Goal: Communication & Community: Ask a question

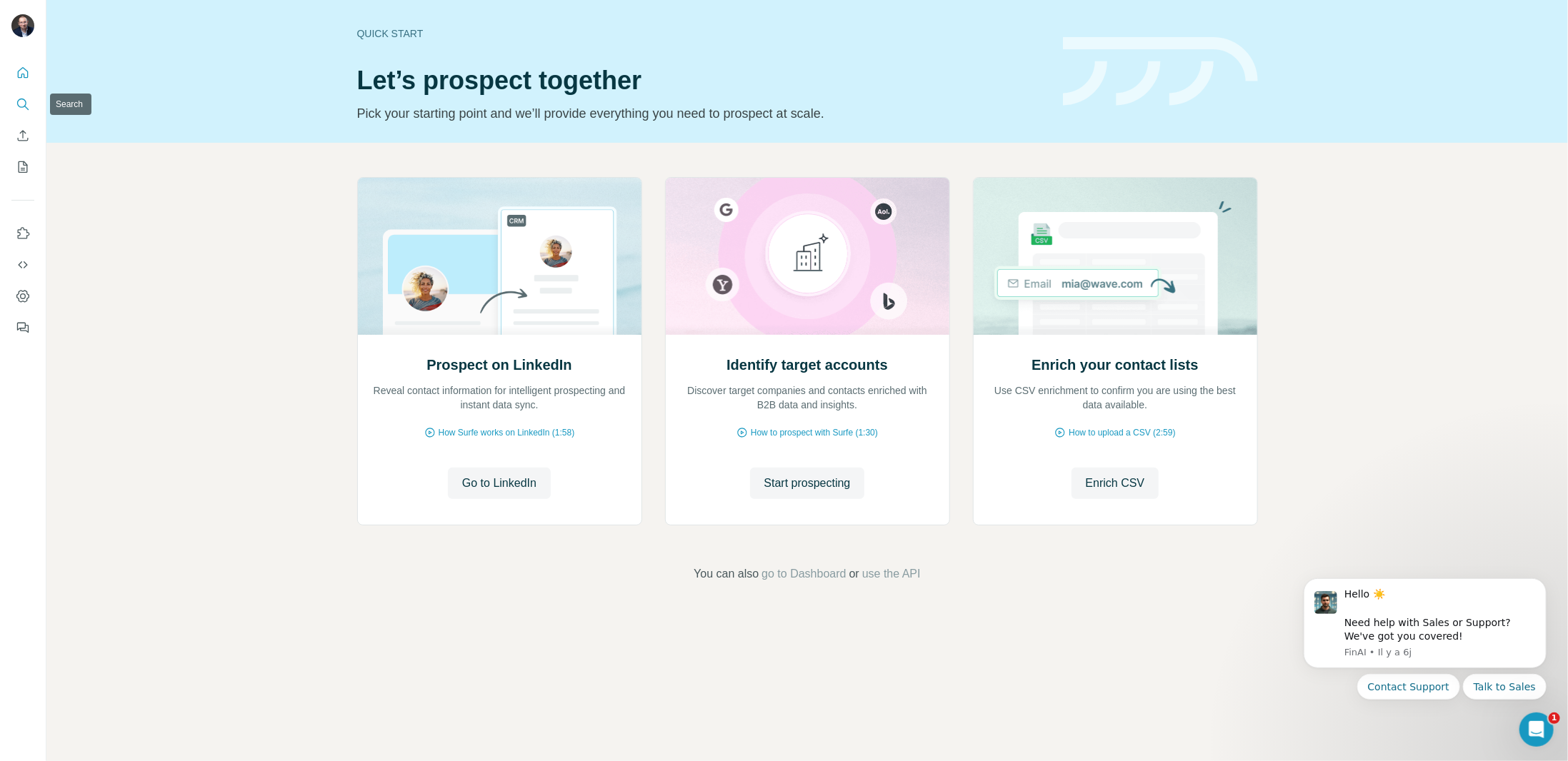
click at [27, 106] on icon "Search" at bounding box center [23, 104] width 14 height 14
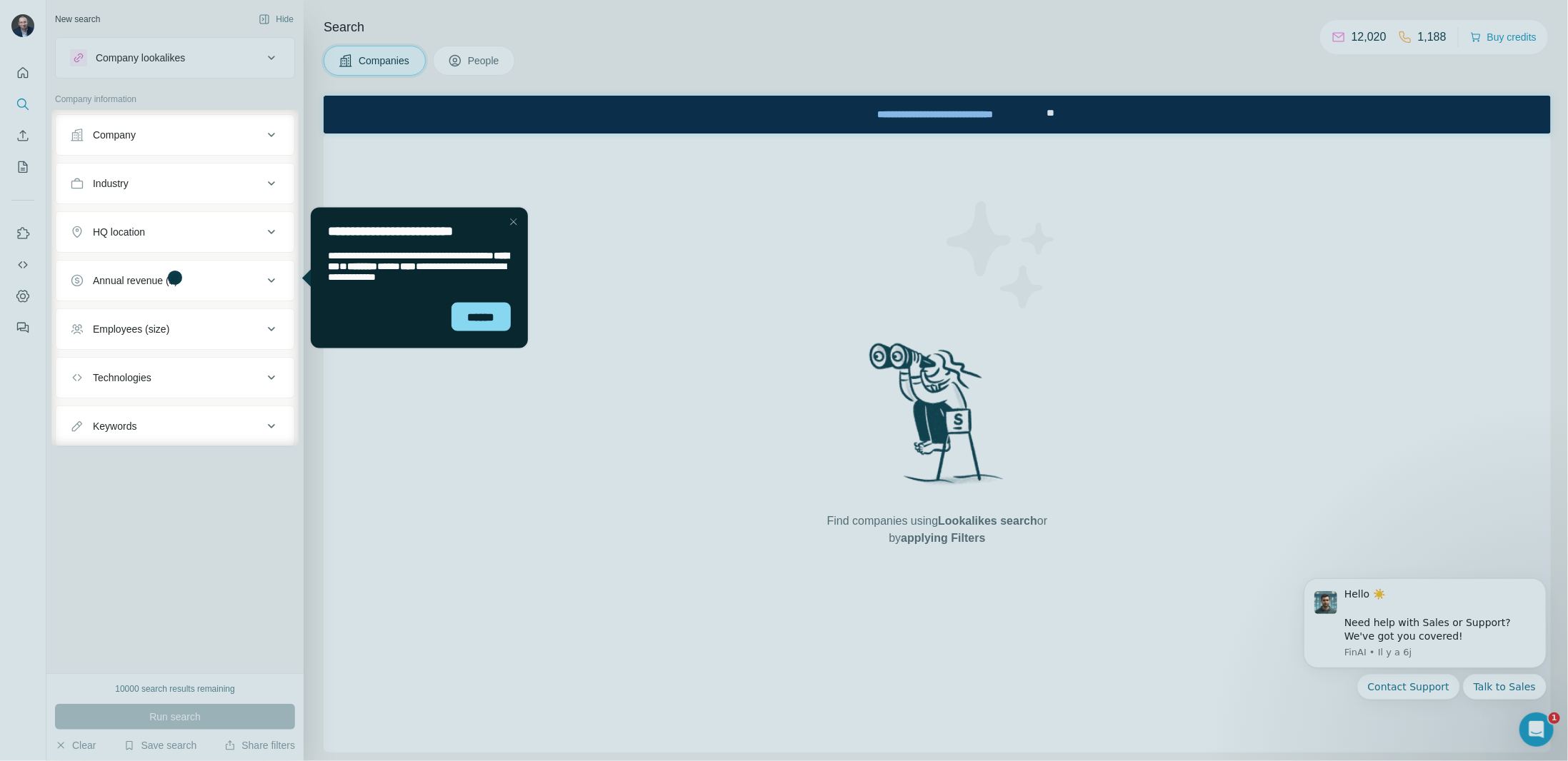
click at [22, 169] on div at bounding box center [25, 278] width 51 height 336
click at [20, 228] on div at bounding box center [25, 278] width 51 height 336
click at [21, 231] on div at bounding box center [25, 278] width 51 height 336
click at [515, 218] on div "Close Step" at bounding box center [513, 221] width 17 height 17
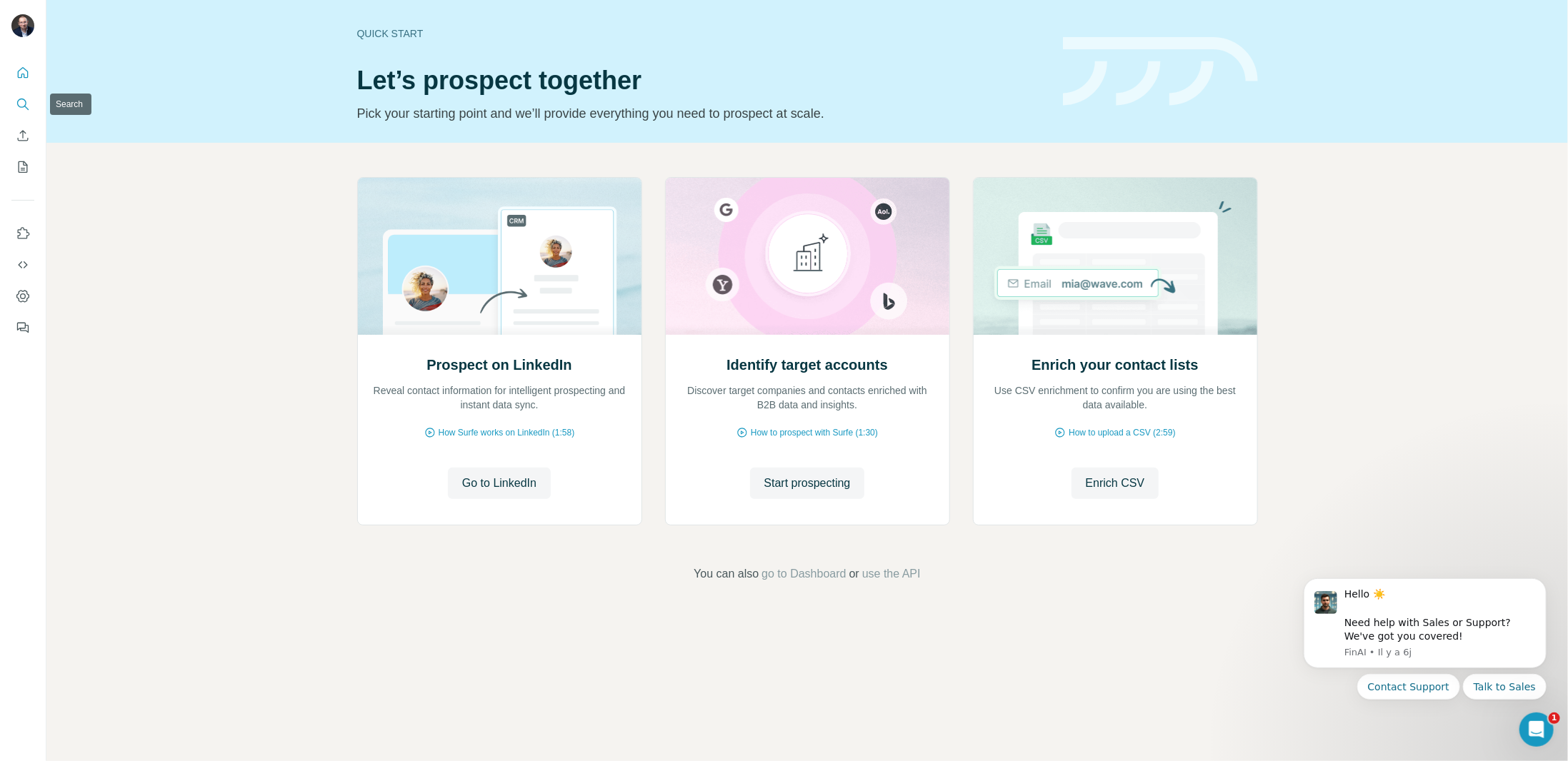
click at [20, 106] on icon "Search" at bounding box center [22, 103] width 9 height 9
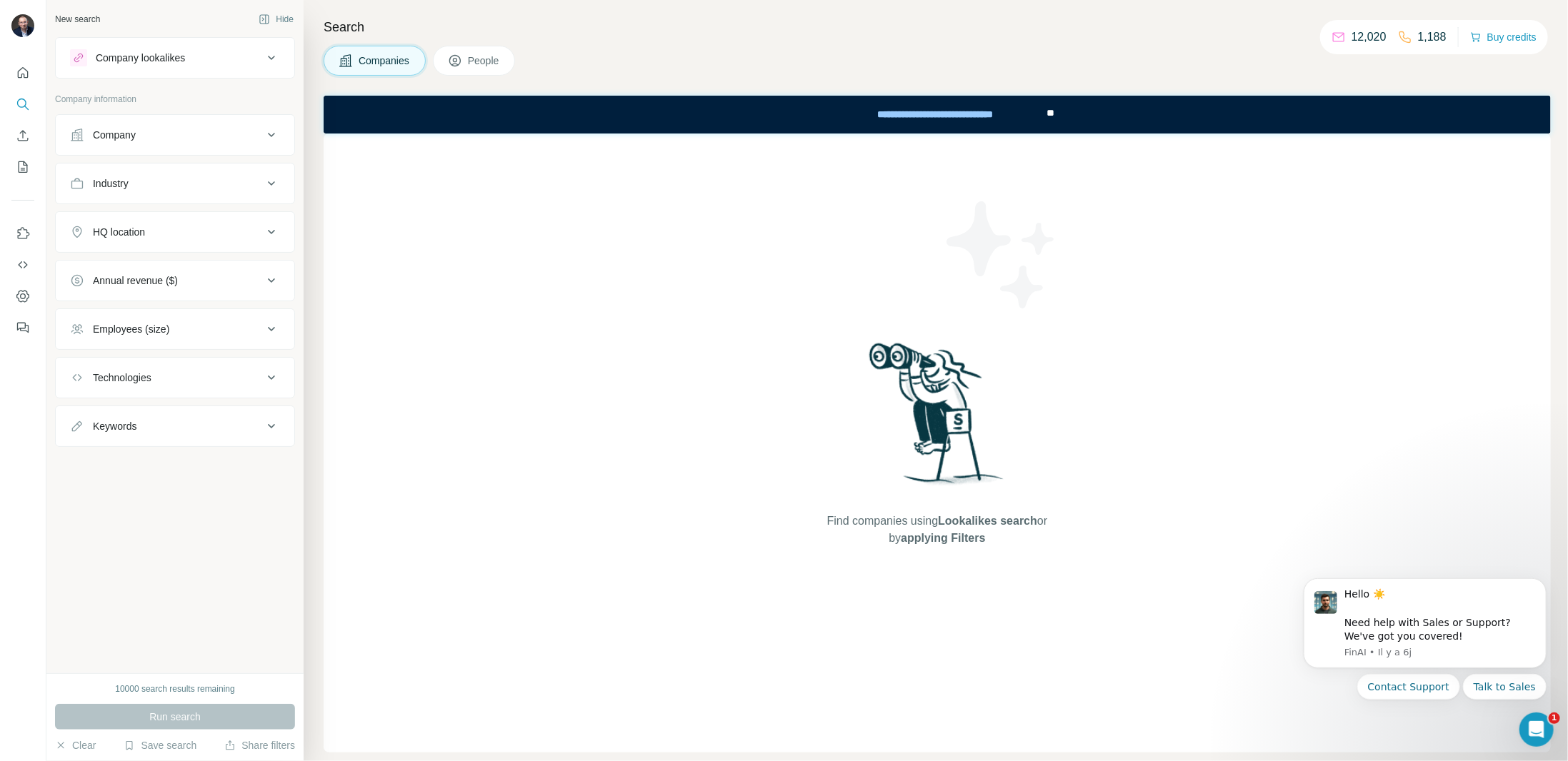
click at [247, 54] on div "Company lookalikes" at bounding box center [166, 58] width 193 height 17
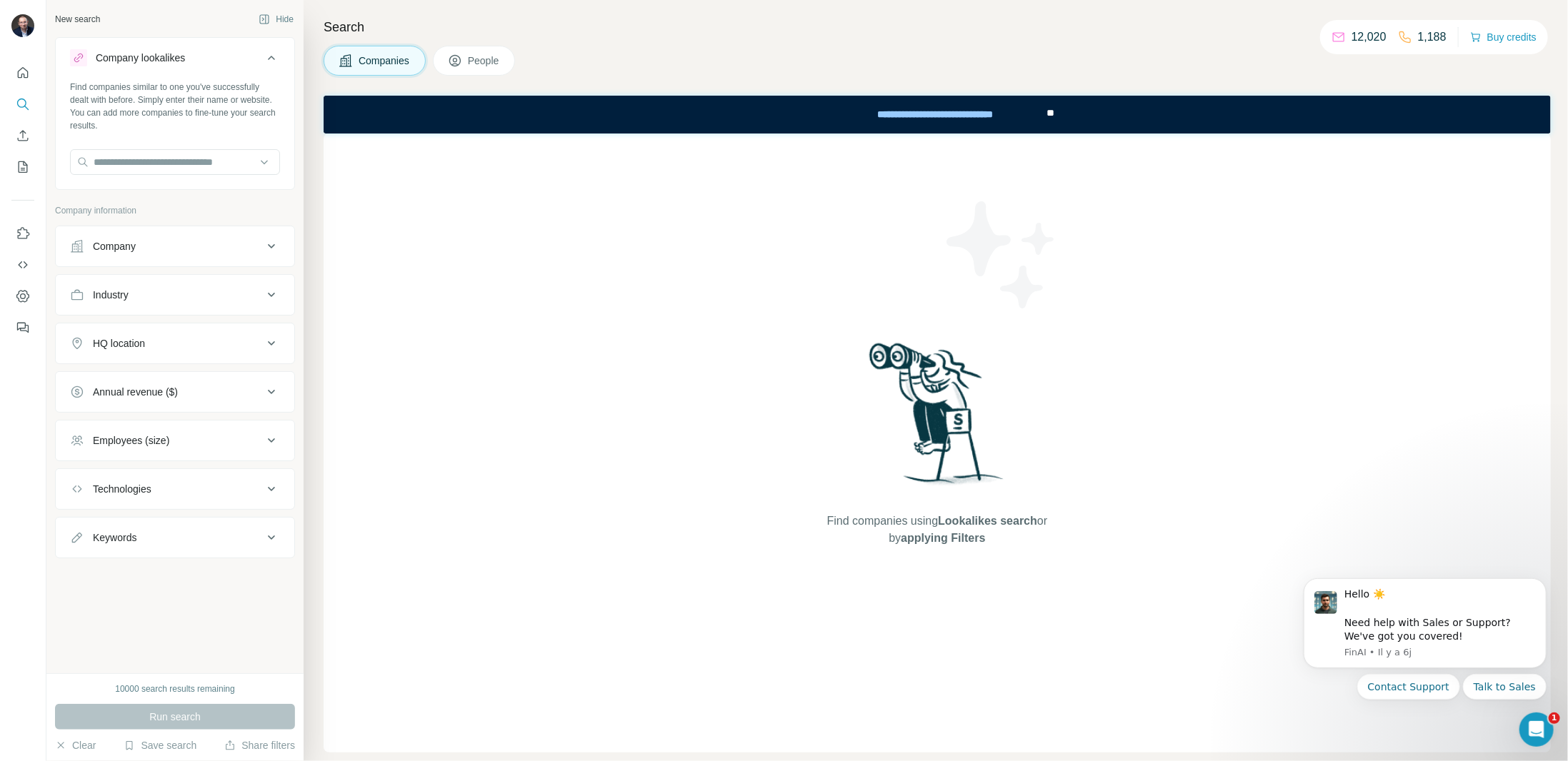
click at [271, 240] on icon at bounding box center [272, 247] width 17 height 17
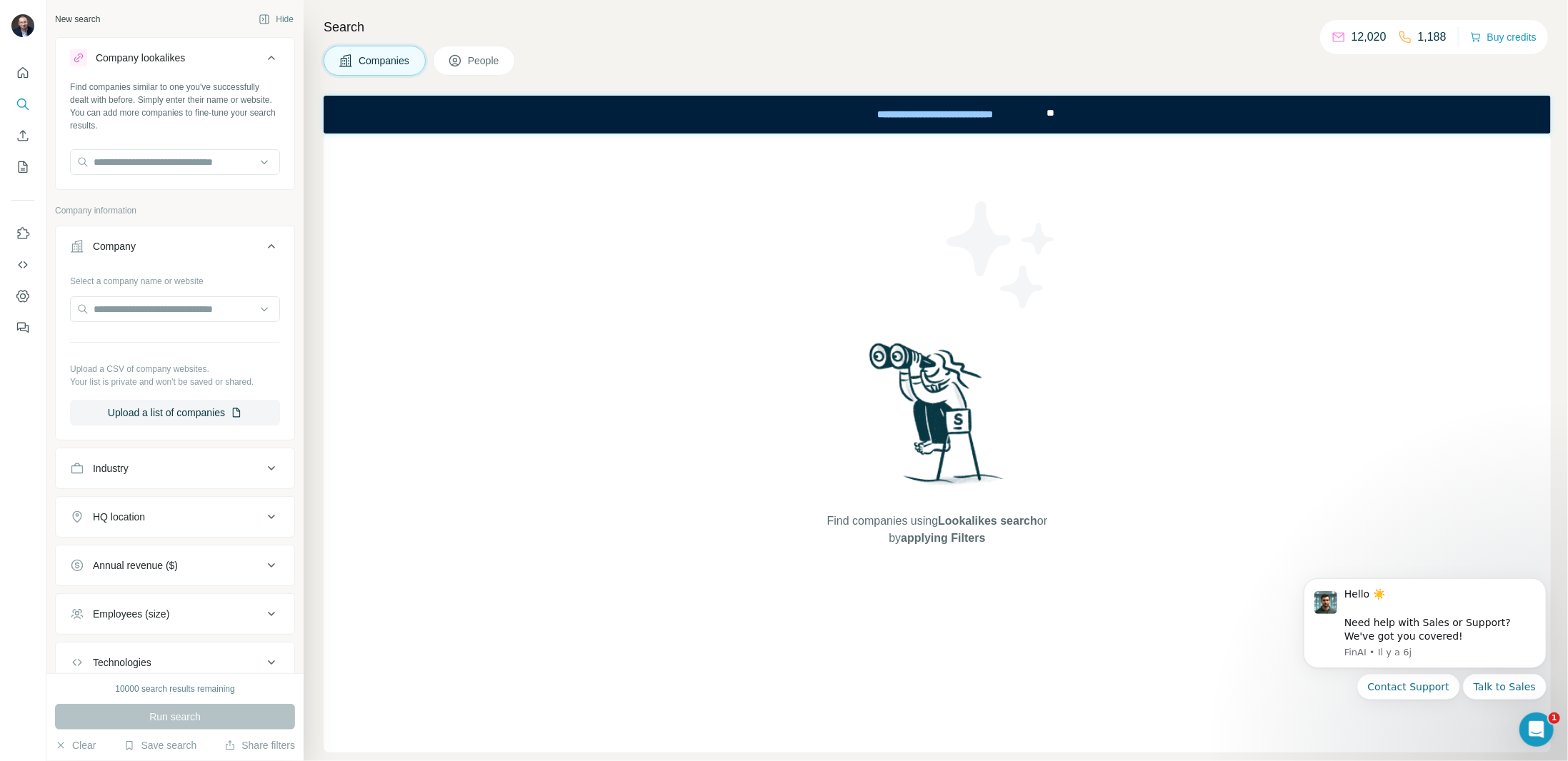
click at [250, 243] on div "Company" at bounding box center [166, 247] width 193 height 14
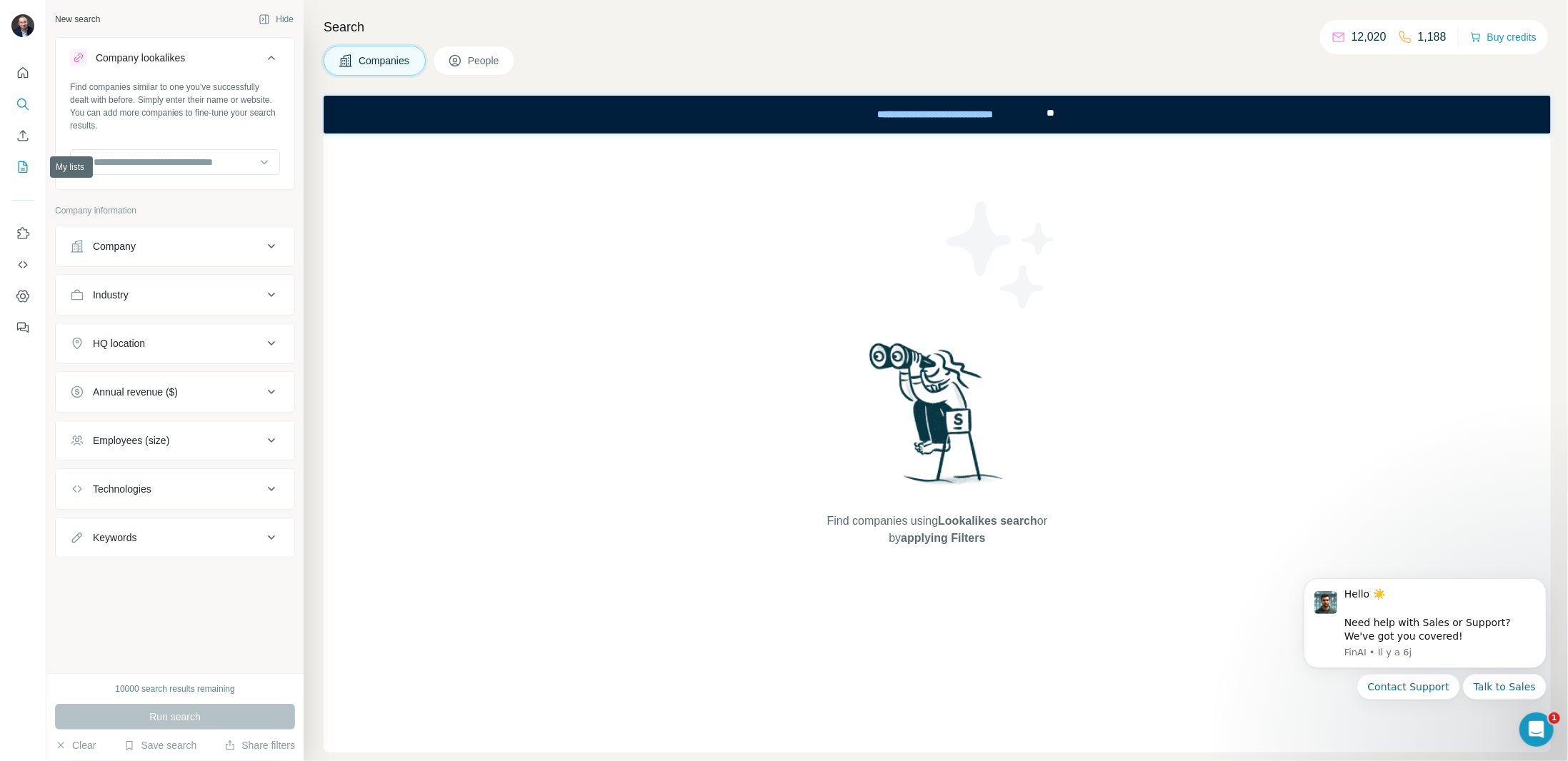
click at [19, 162] on icon "My lists" at bounding box center [24, 167] width 9 height 12
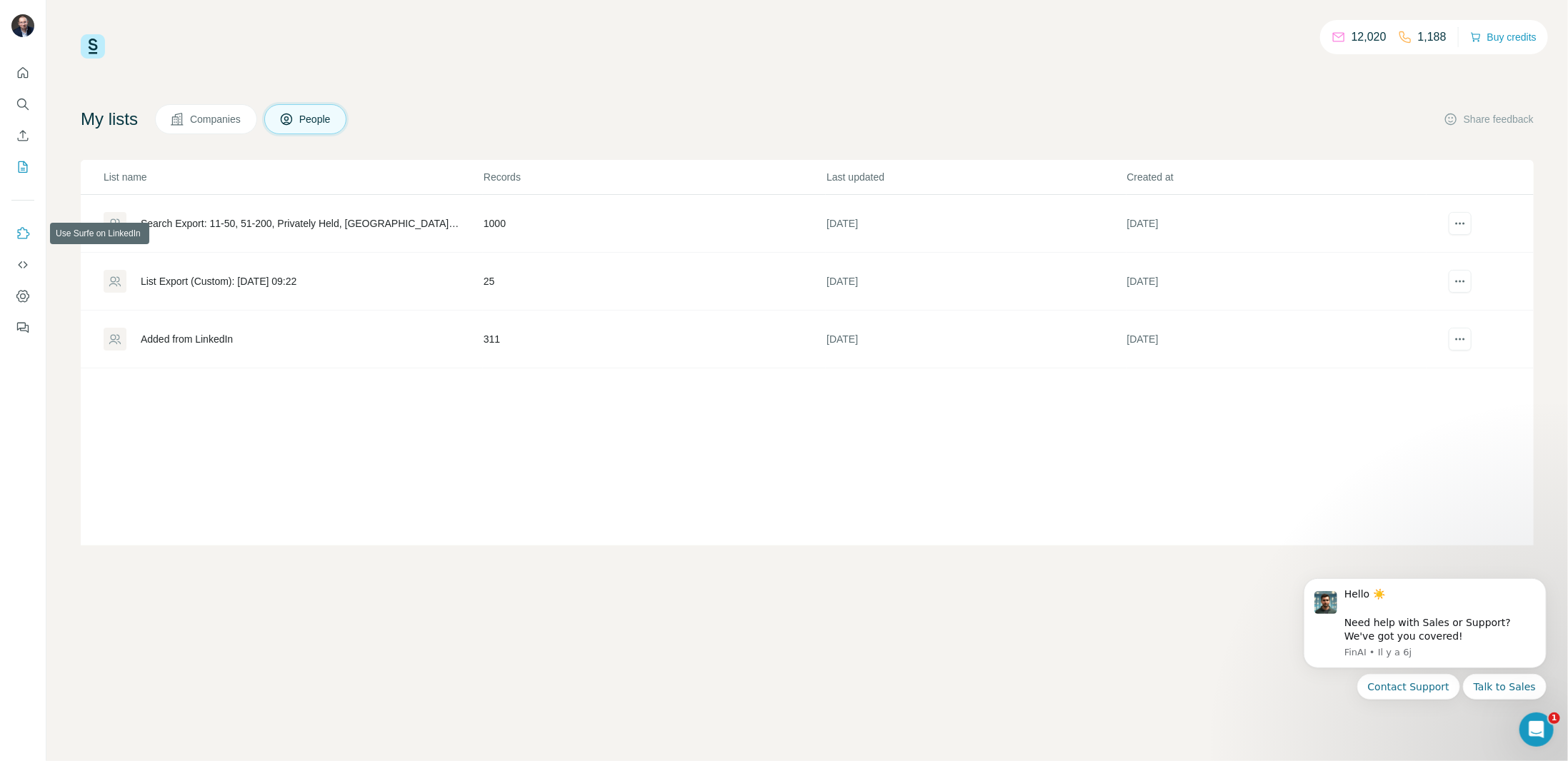
click at [28, 226] on icon "Use Surfe on LinkedIn" at bounding box center [23, 233] width 14 height 14
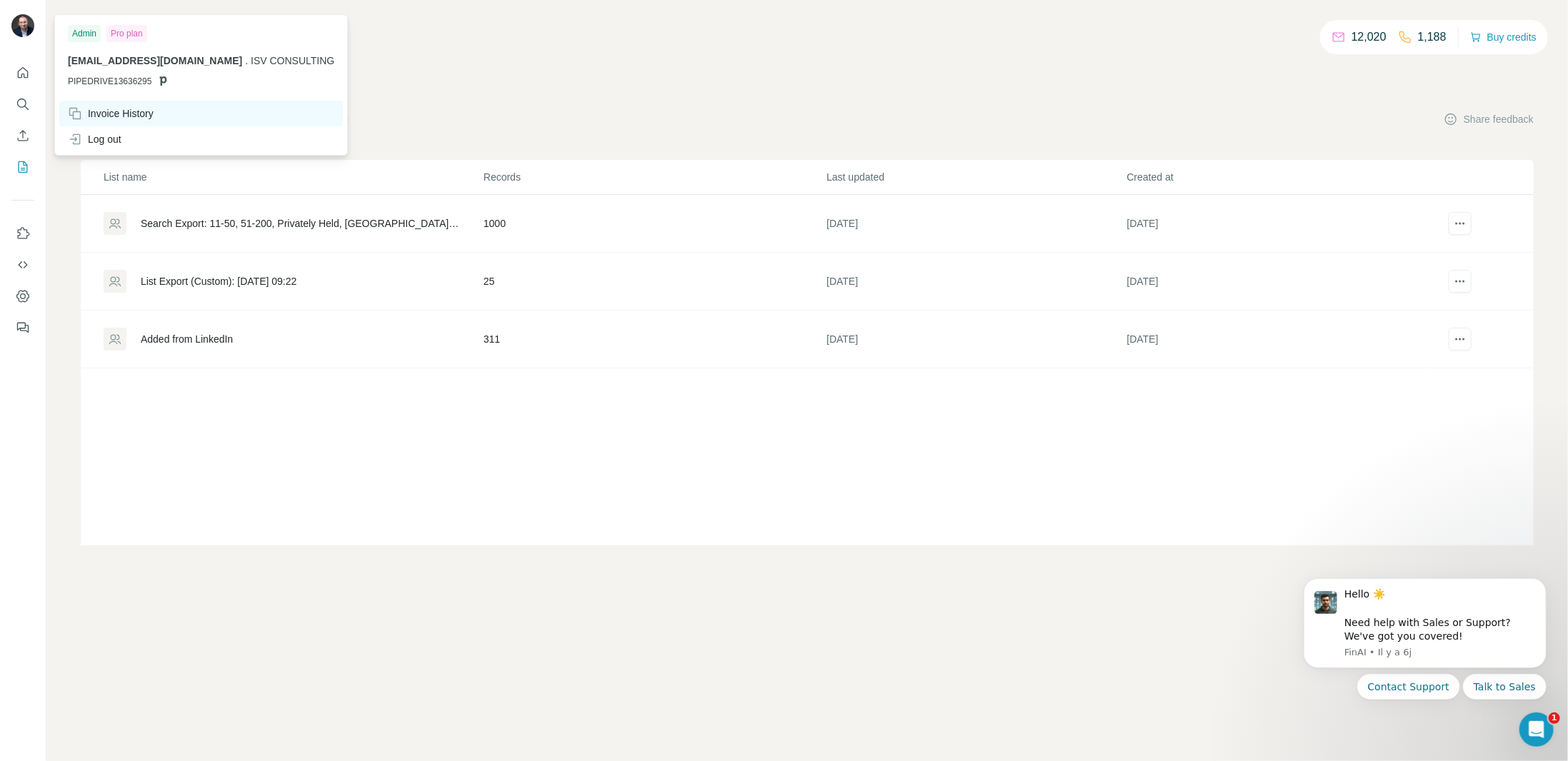
click at [136, 117] on div "Invoice History" at bounding box center [110, 113] width 86 height 14
click at [109, 135] on div "Log out" at bounding box center [95, 139] width 54 height 14
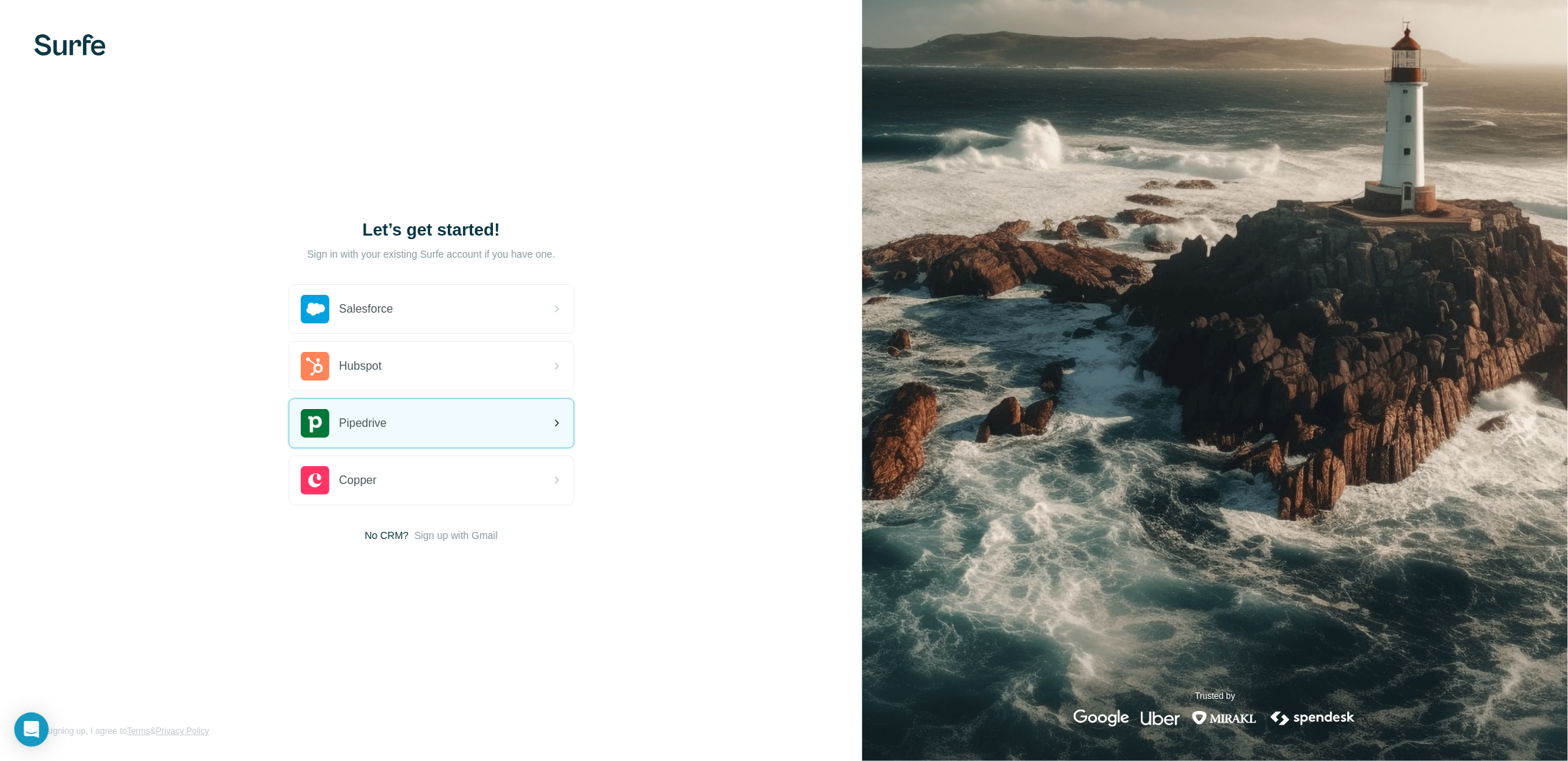
click at [395, 423] on div "Pipedrive" at bounding box center [431, 424] width 284 height 49
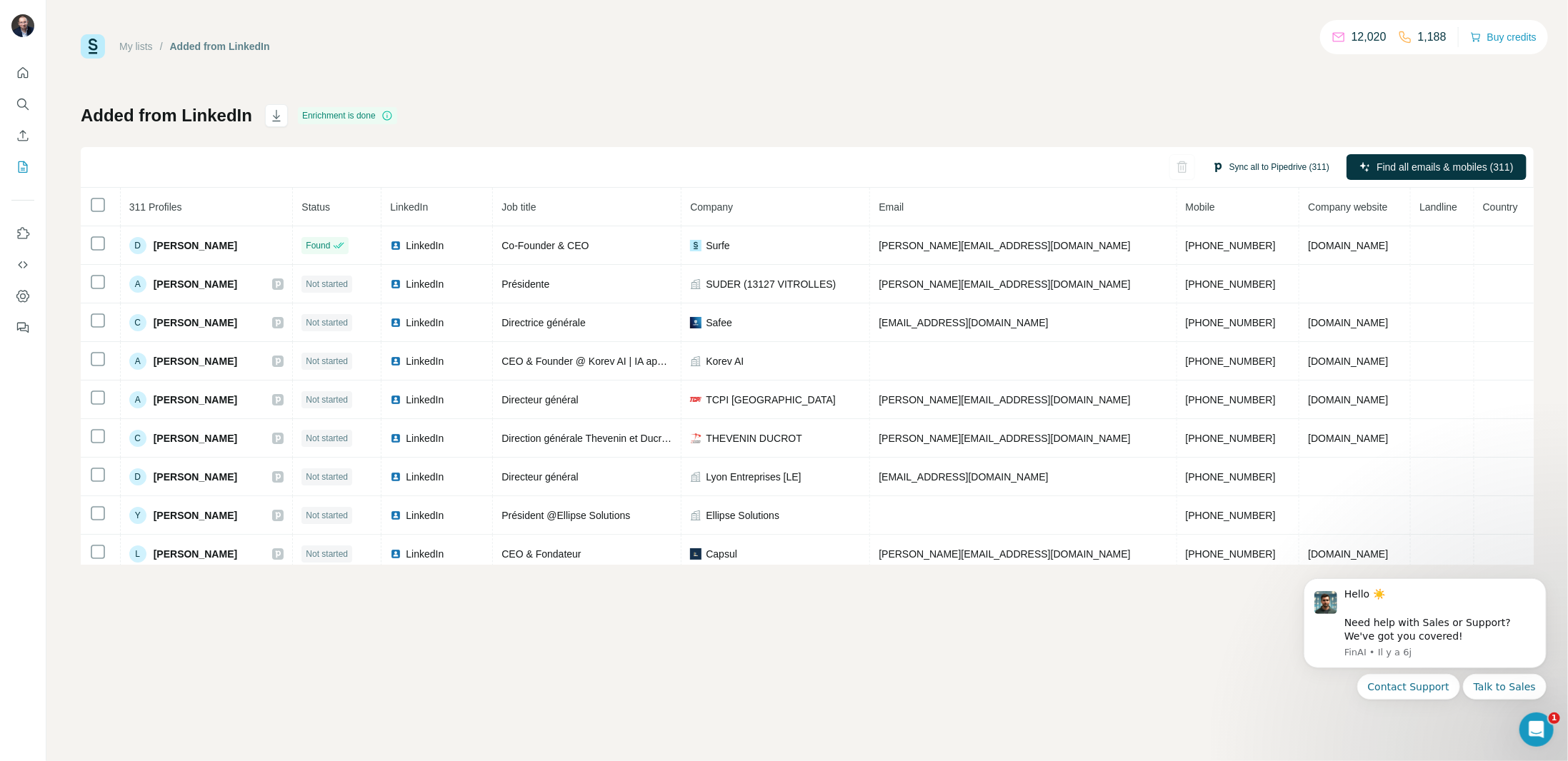
click at [1266, 165] on button "Sync all to Pipedrive (311)" at bounding box center [1271, 167] width 137 height 21
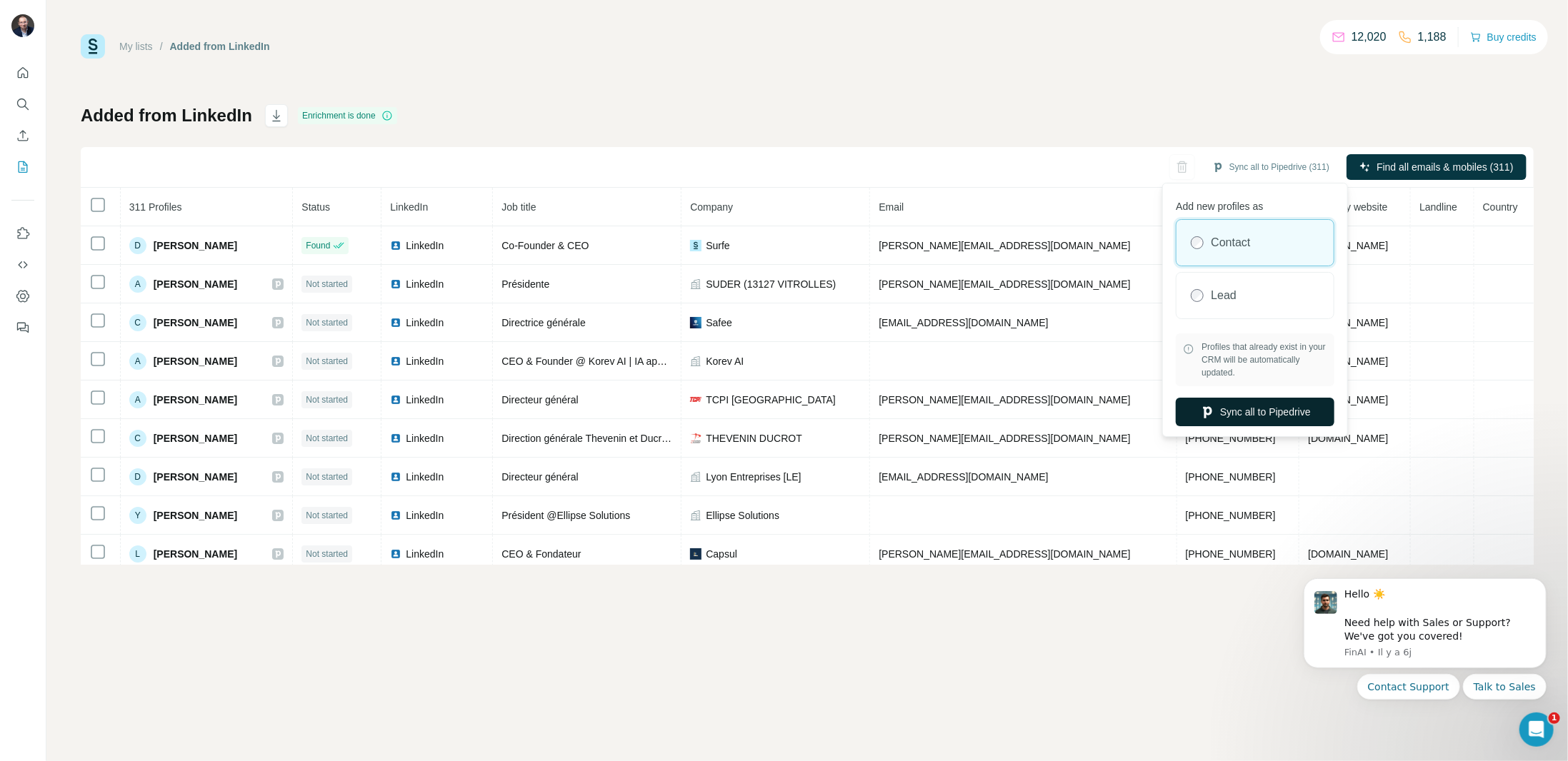
click at [1227, 406] on button "Sync all to Pipedrive" at bounding box center [1254, 412] width 158 height 28
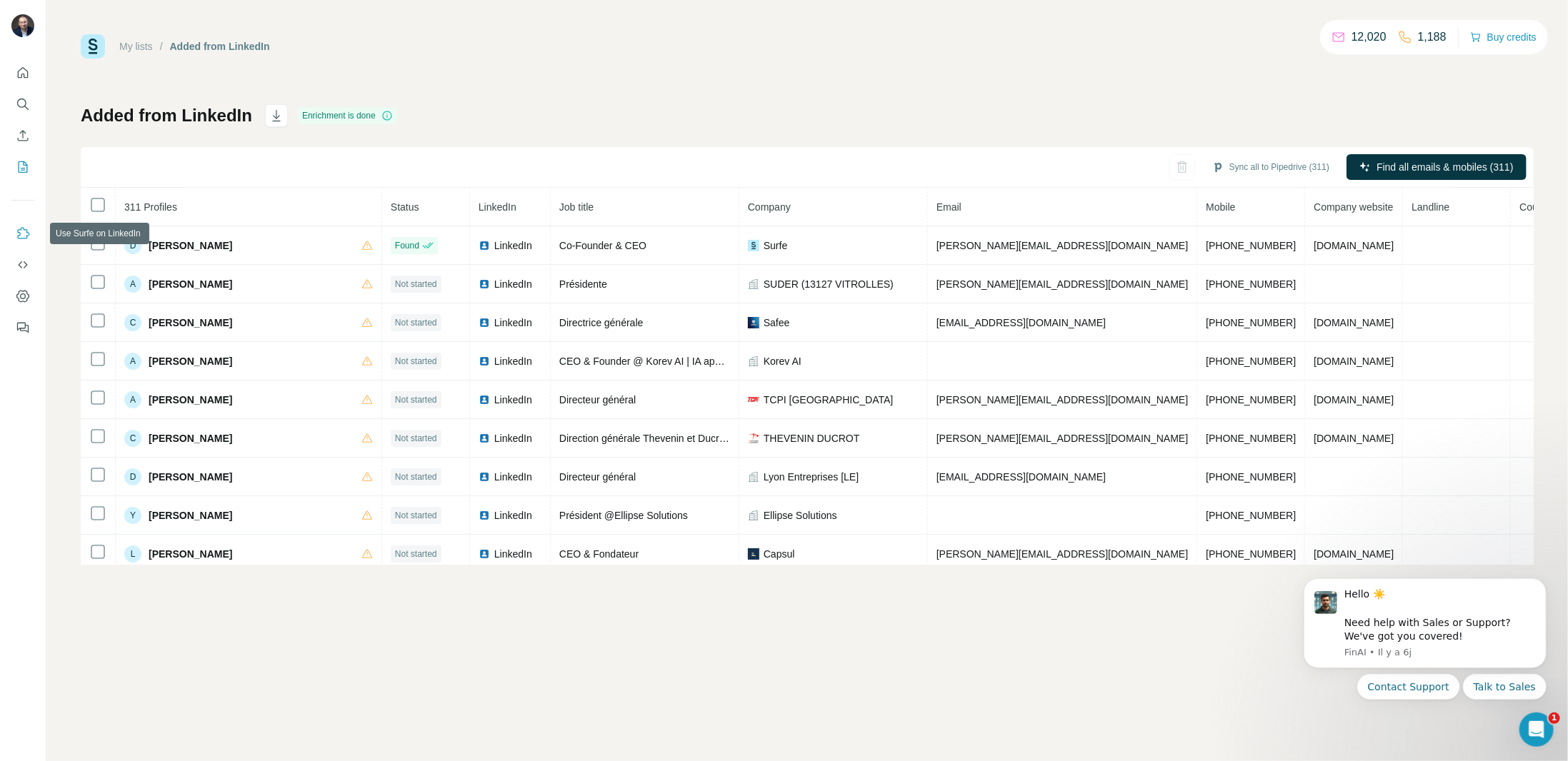
click at [27, 236] on icon "Use Surfe on LinkedIn" at bounding box center [24, 232] width 12 height 12
click at [30, 72] on button "Quick start" at bounding box center [23, 72] width 23 height 26
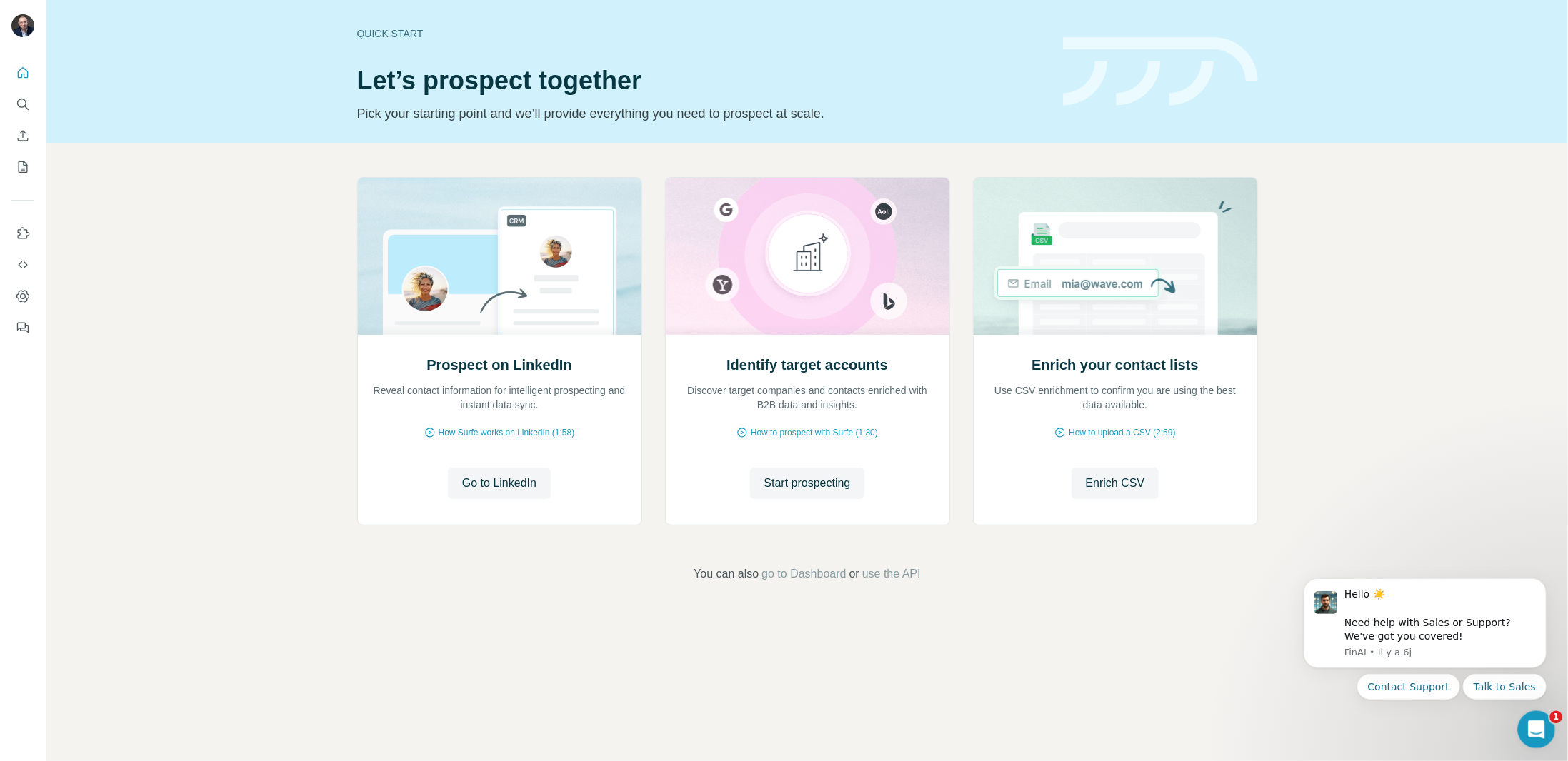
click at [1522, 724] on div "Ouvrir le Messenger Intercom" at bounding box center [1534, 728] width 47 height 47
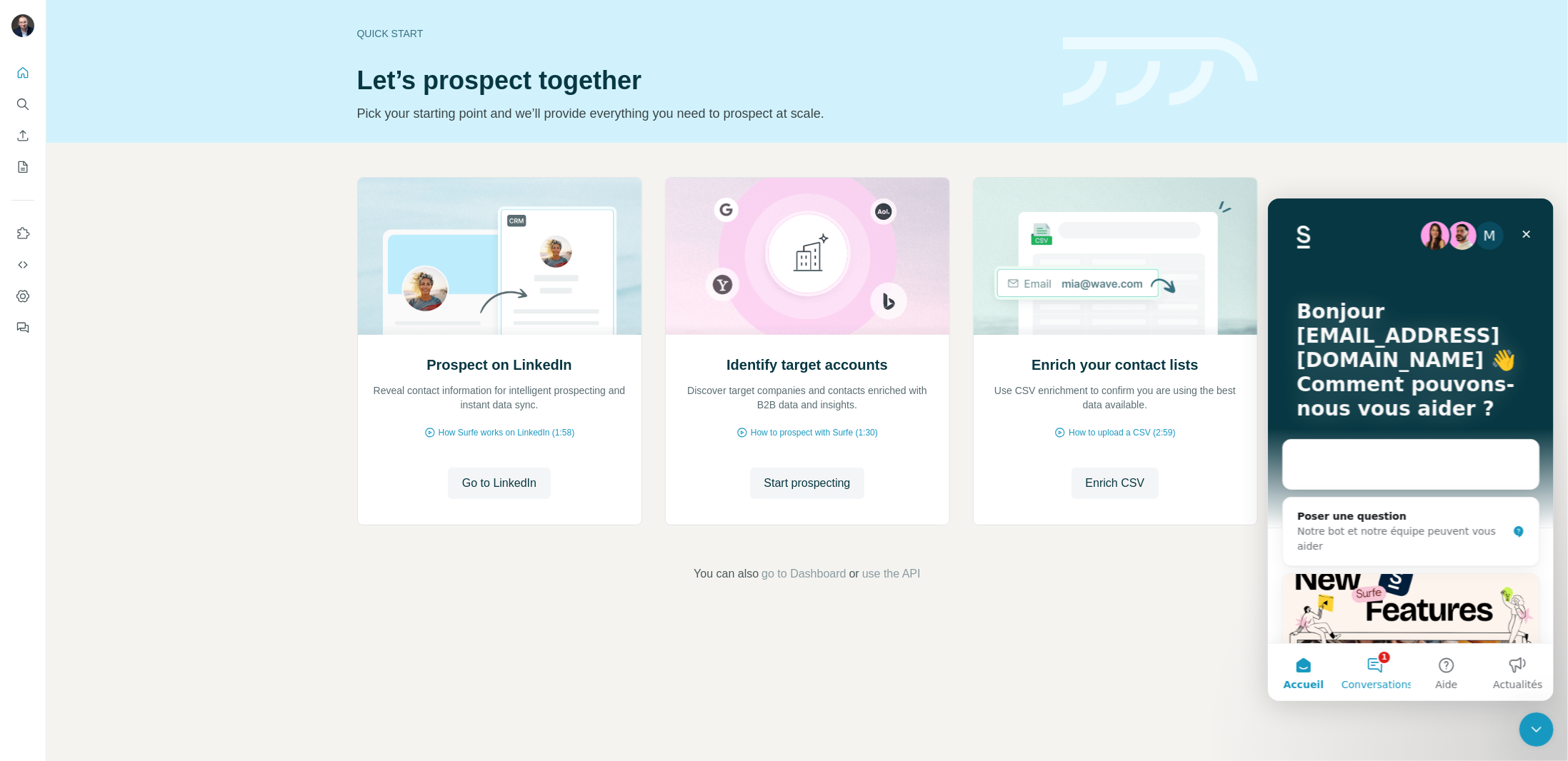
click at [1385, 676] on button "1 Conversations" at bounding box center [1374, 672] width 72 height 58
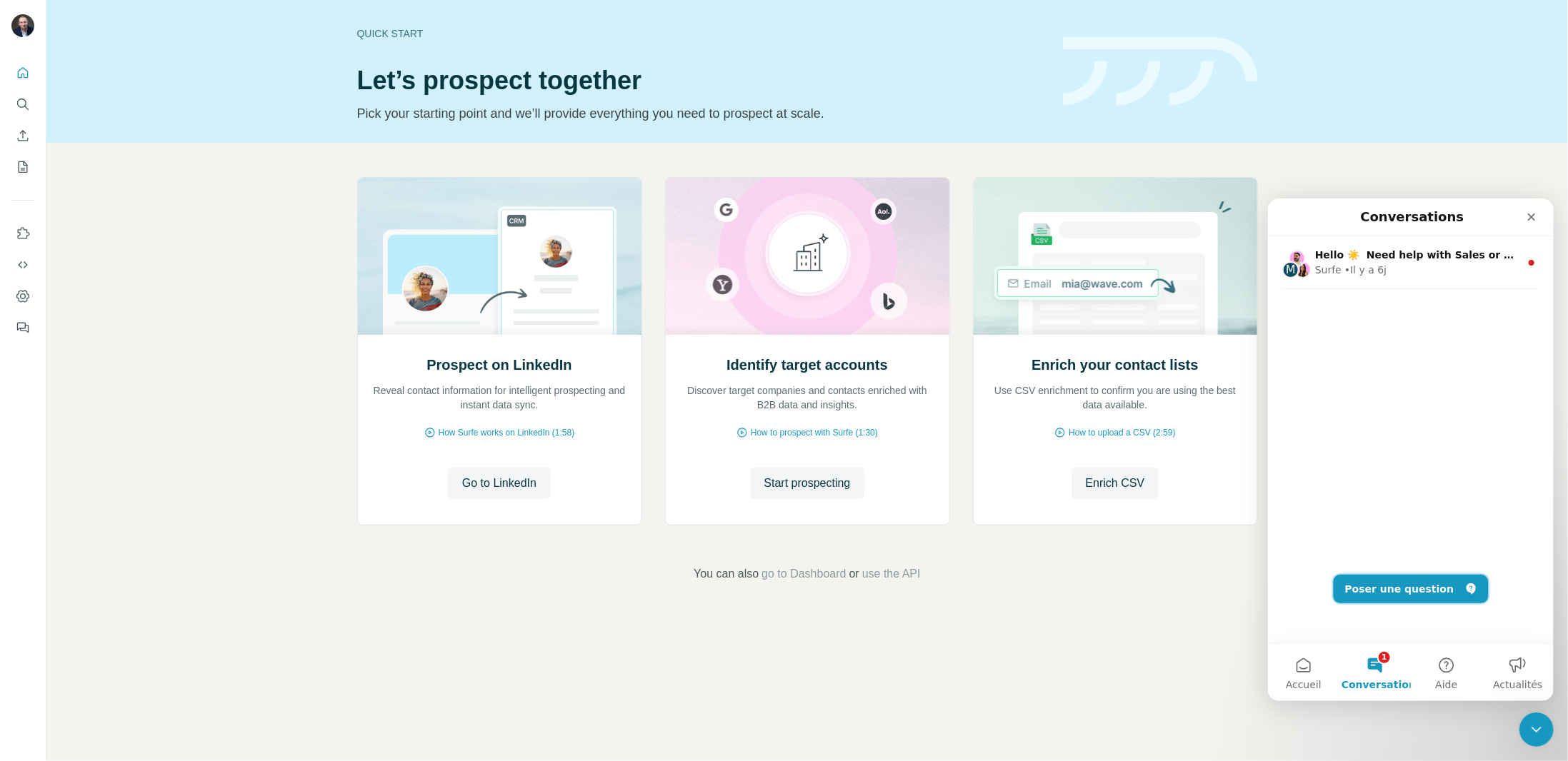
click at [1419, 588] on button "Poser une question" at bounding box center [1410, 588] width 155 height 28
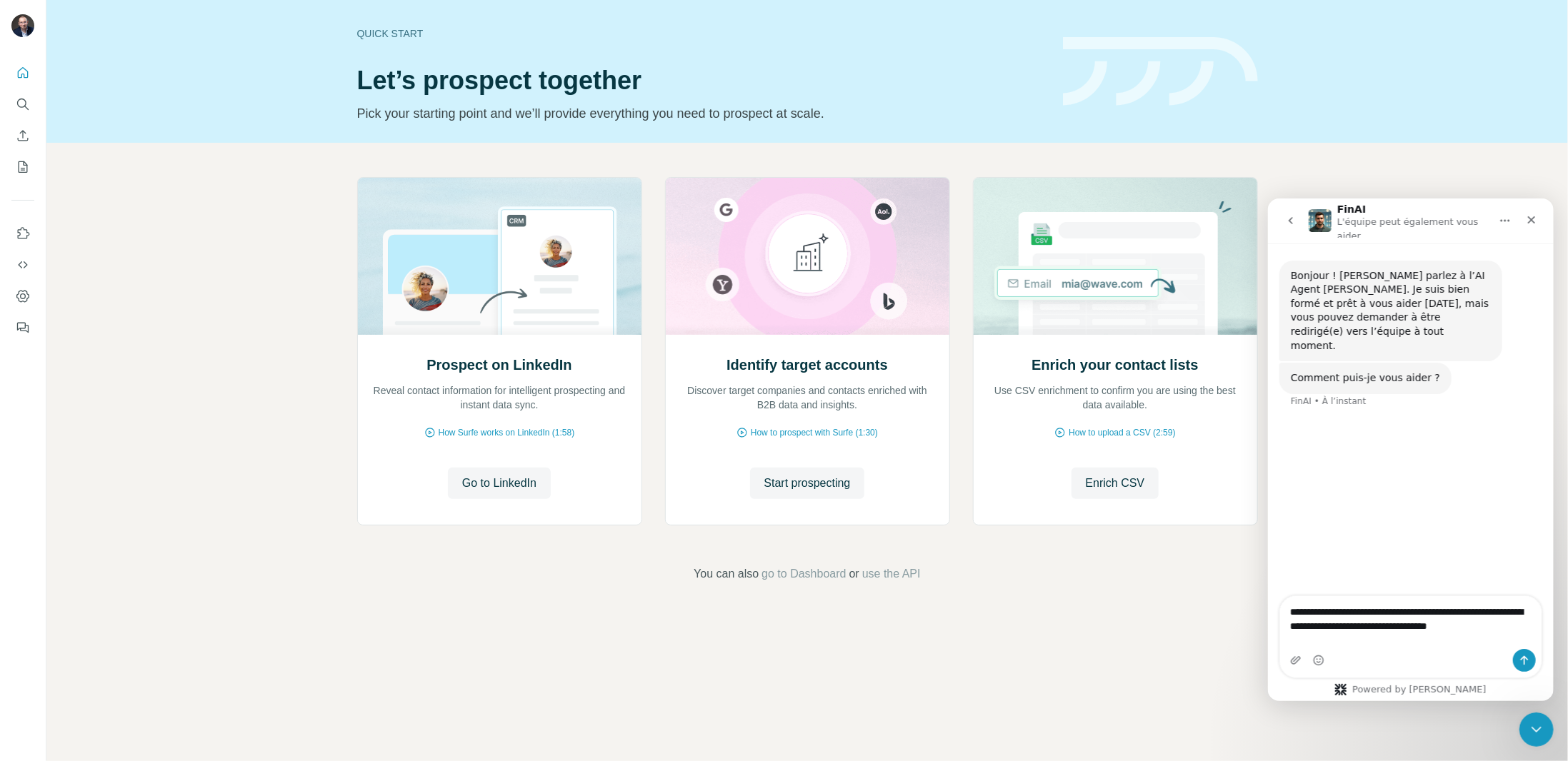
type textarea "**********"
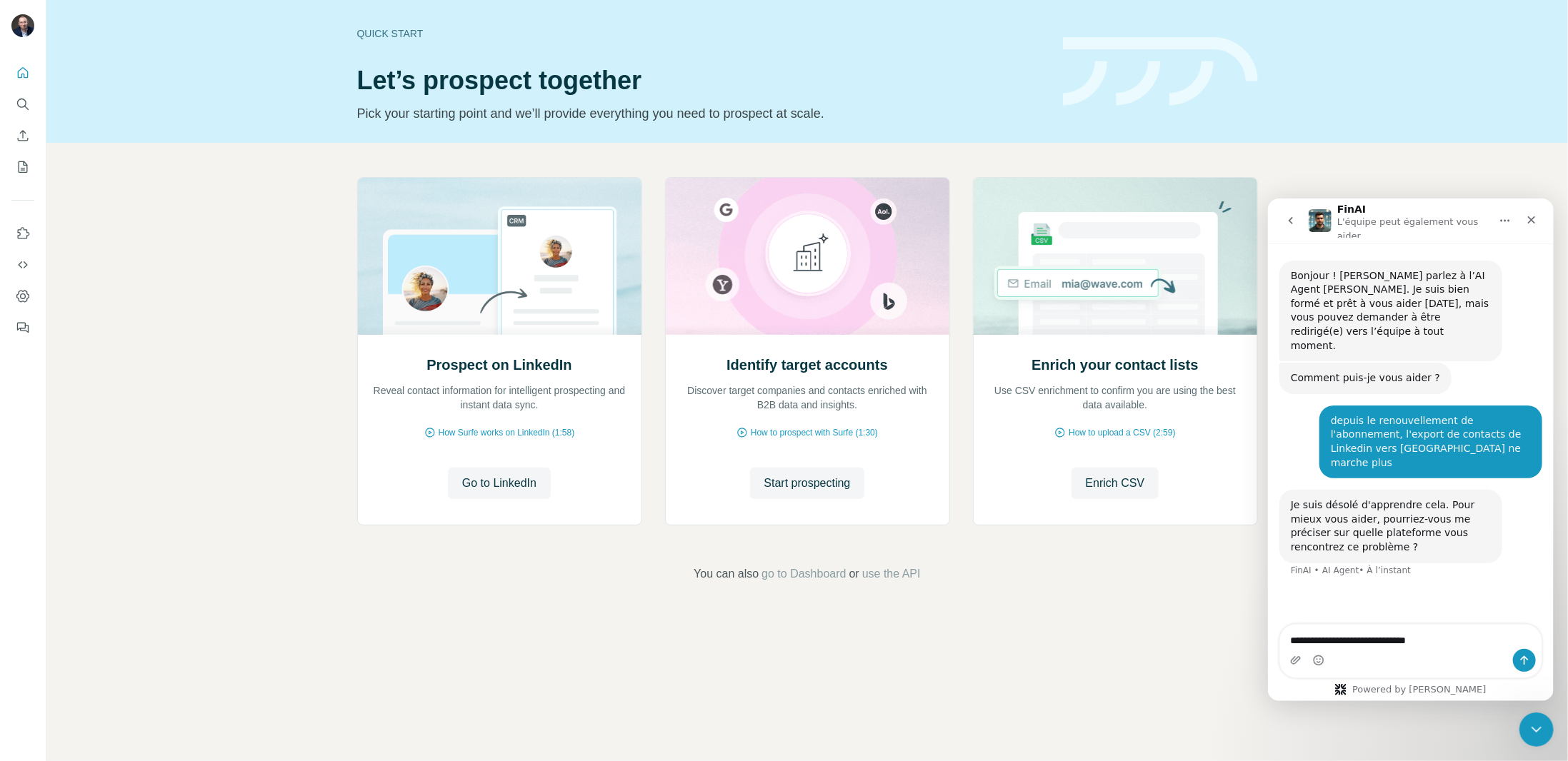
type textarea "**********"
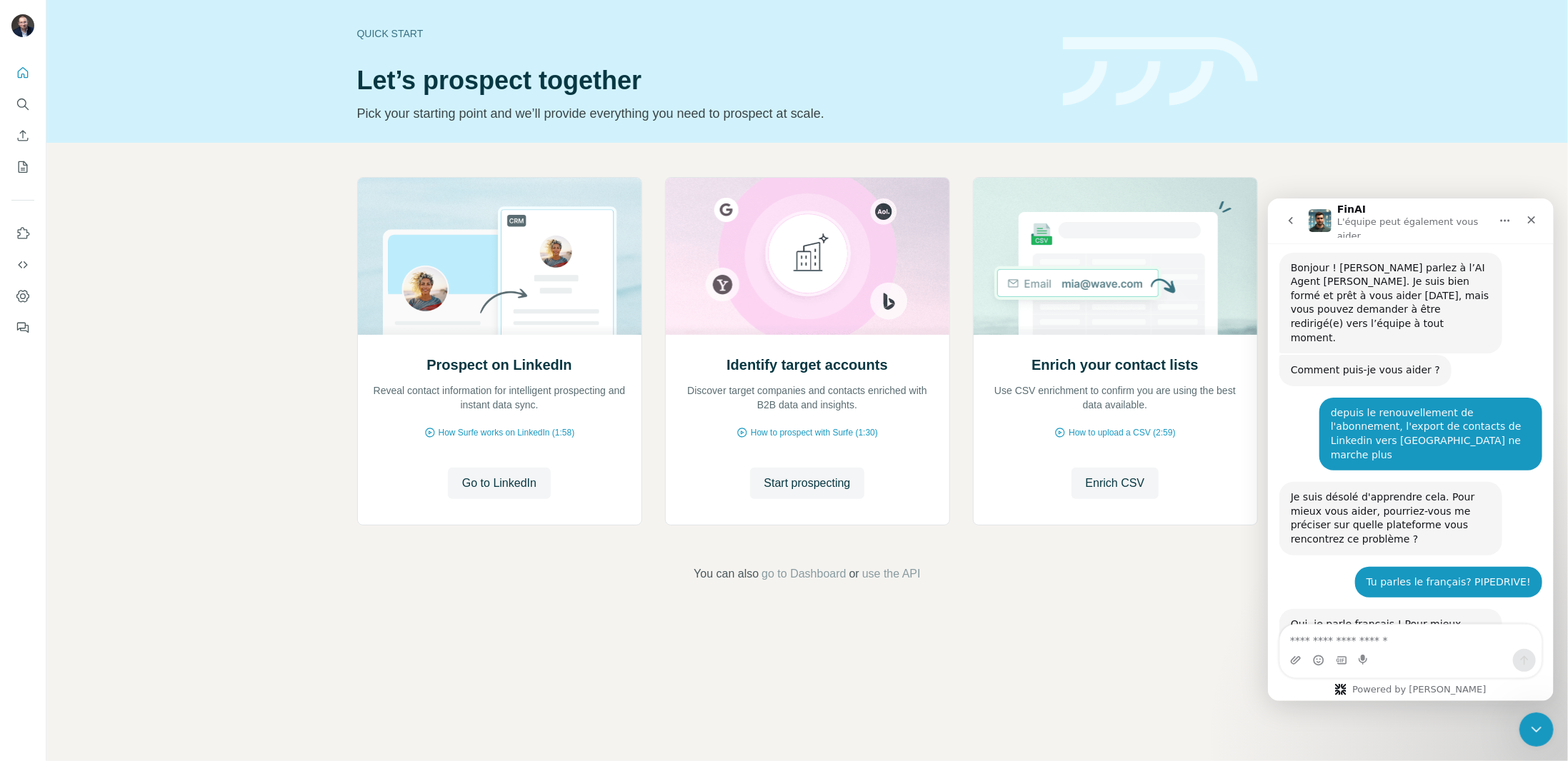
scroll to position [60, 0]
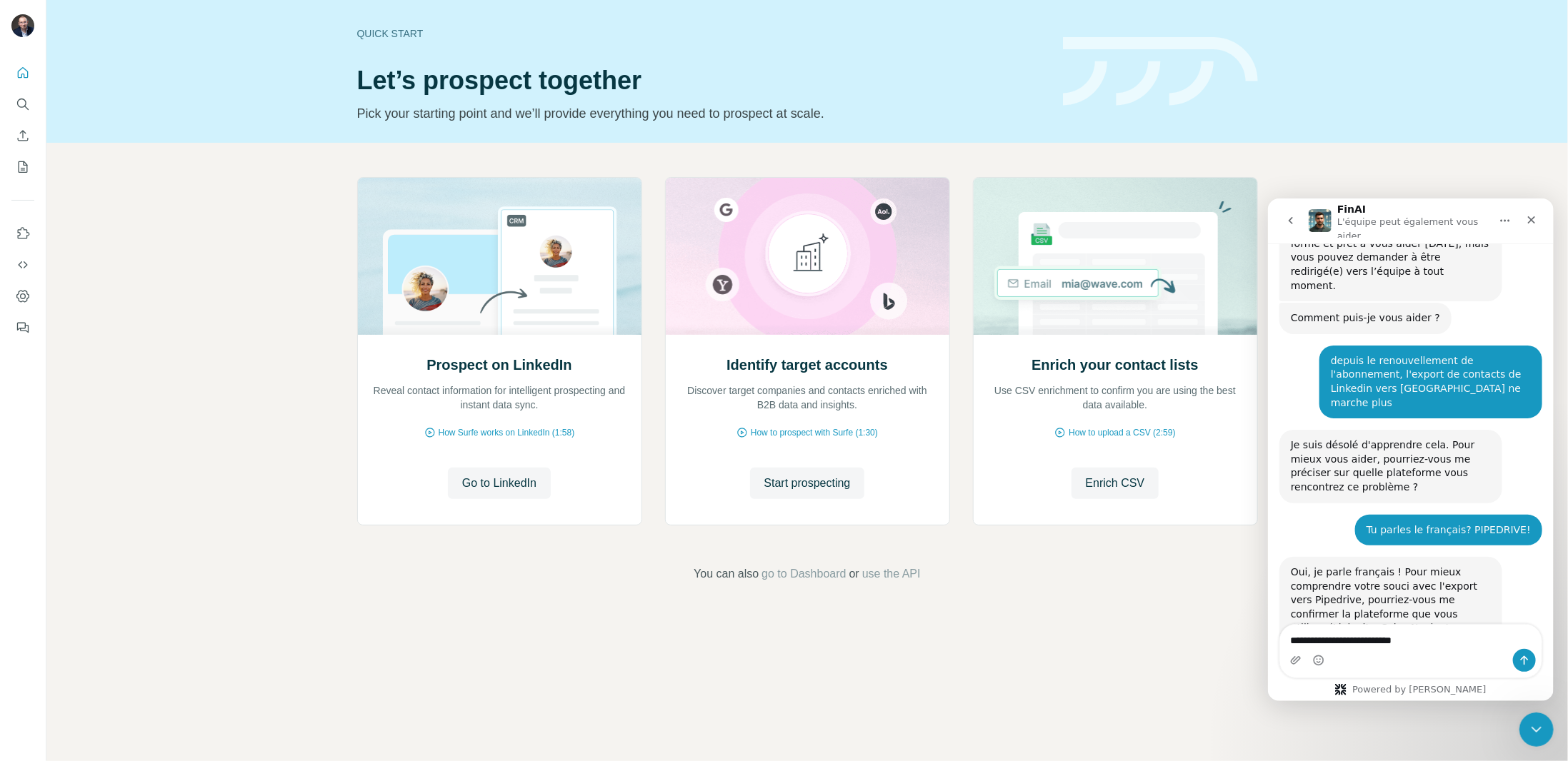
type textarea "**********"
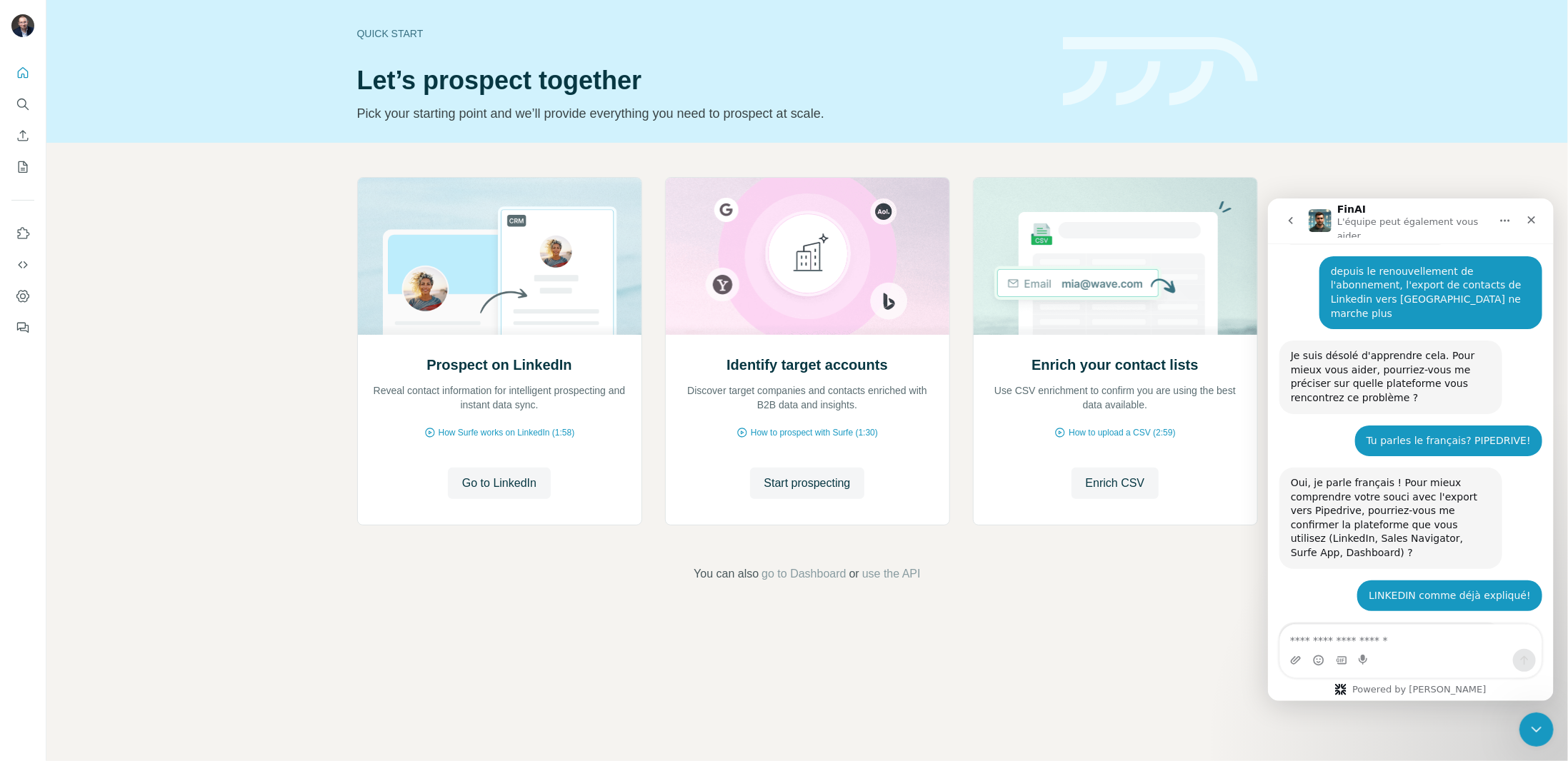
scroll to position [187, 0]
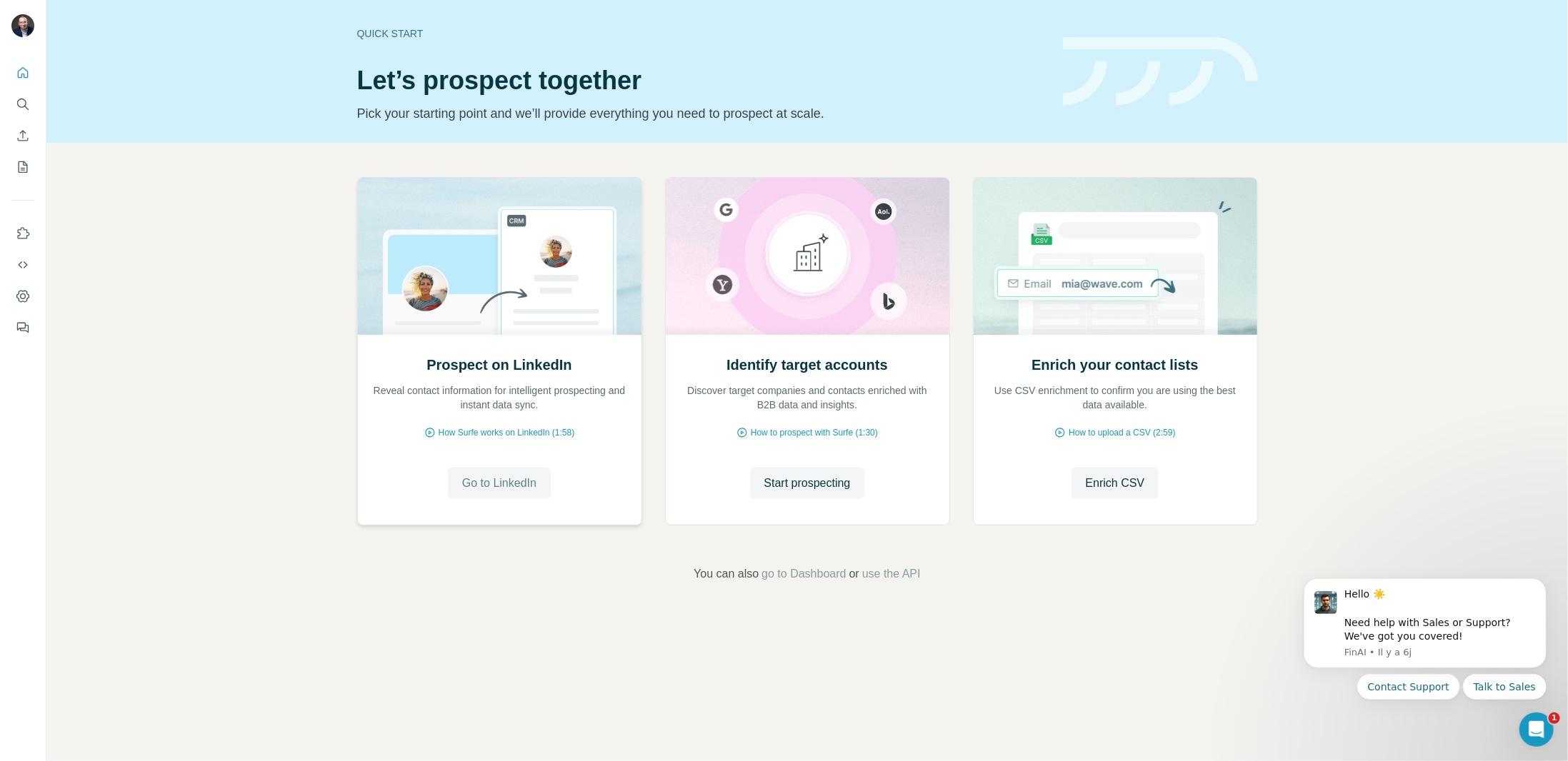
click at [515, 482] on span "Go to LinkedIn" at bounding box center [500, 484] width 74 height 17
